Goal: Navigation & Orientation: Find specific page/section

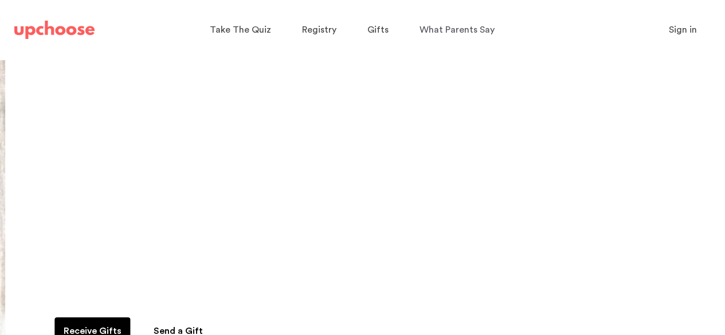
scroll to position [79, 0]
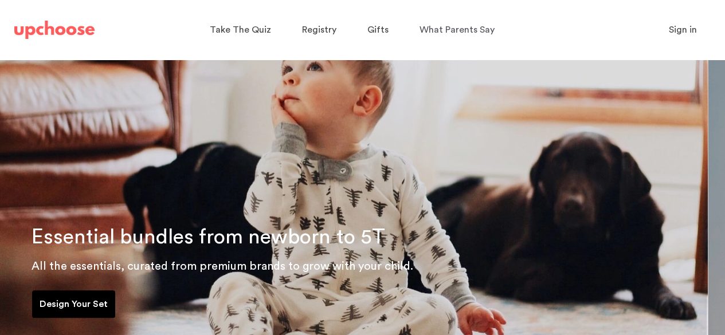
click at [15, 231] on div "Essential bundles from newborn to 5T All the essentials, curated from premium b…" at bounding box center [345, 181] width 725 height 401
click at [0, 206] on div "Essential bundles from newborn to 5T All the essentials, curated from premium b…" at bounding box center [345, 181] width 725 height 401
click at [309, 28] on span "Registry" at bounding box center [319, 29] width 34 height 9
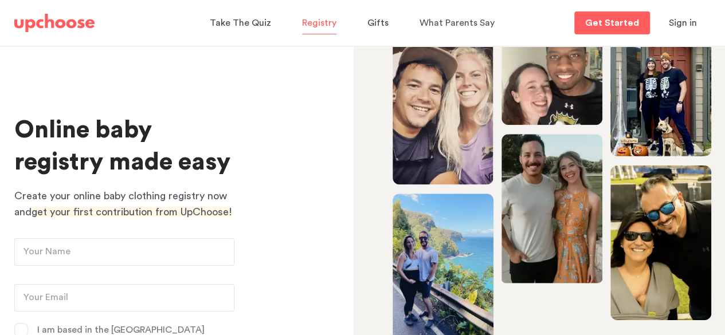
click at [681, 22] on span "Sign in" at bounding box center [683, 22] width 28 height 9
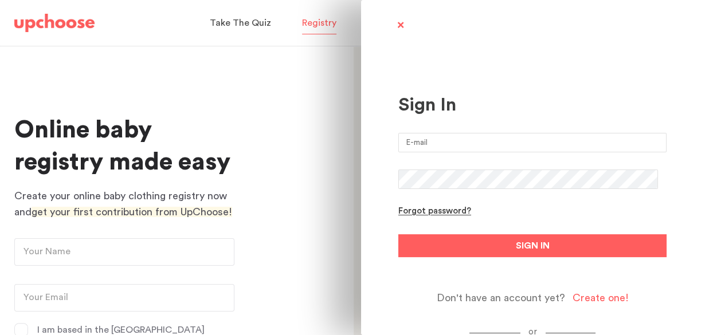
click at [491, 143] on input "email" at bounding box center [533, 142] width 268 height 19
type input "[EMAIL_ADDRESS][DOMAIN_NAME]"
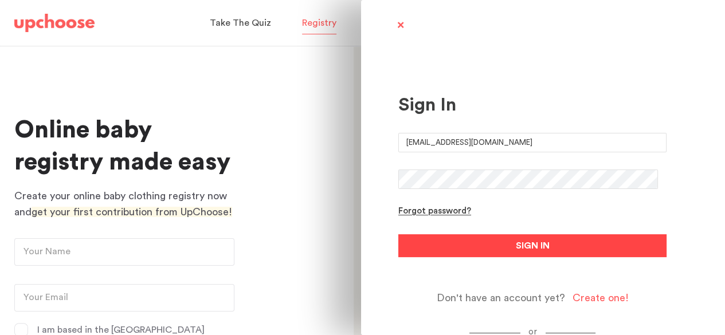
drag, startPoint x: 454, startPoint y: 241, endPoint x: 437, endPoint y: 243, distance: 17.2
click at [437, 243] on button "SIGN IN" at bounding box center [533, 246] width 268 height 23
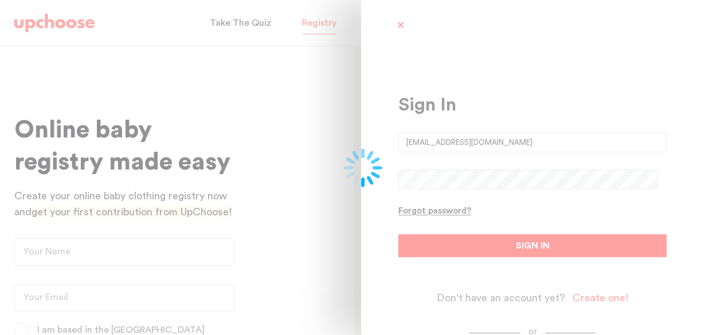
type input "[PERSON_NAME]"
type input "[EMAIL_ADDRESS][DOMAIN_NAME]"
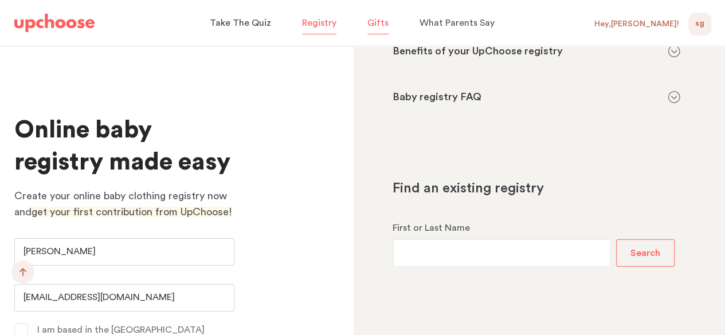
click at [376, 14] on p "Gifts" at bounding box center [378, 23] width 21 height 18
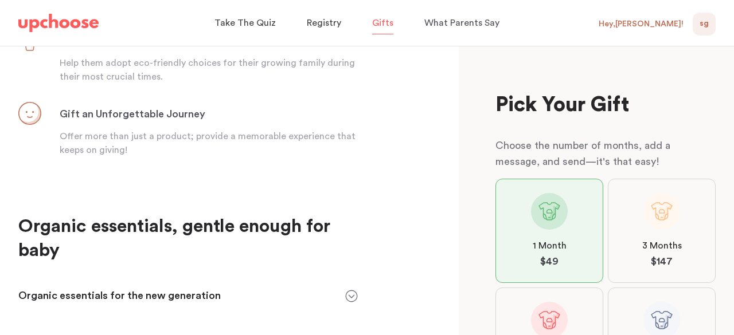
scroll to position [504, 0]
click at [452, 26] on span "What Parents Say" at bounding box center [461, 22] width 75 height 9
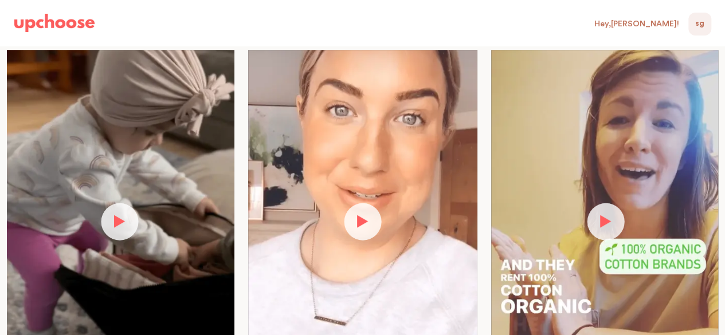
scroll to position [260, 0]
